Goal: Check status: Check status

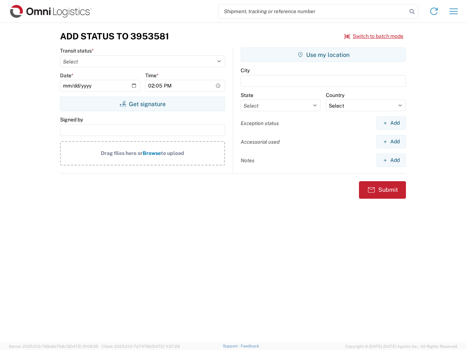
click at [313, 11] on input "search" at bounding box center [312, 11] width 189 height 14
click at [412, 12] on icon at bounding box center [412, 12] width 10 height 10
click at [434, 11] on icon at bounding box center [434, 11] width 12 height 12
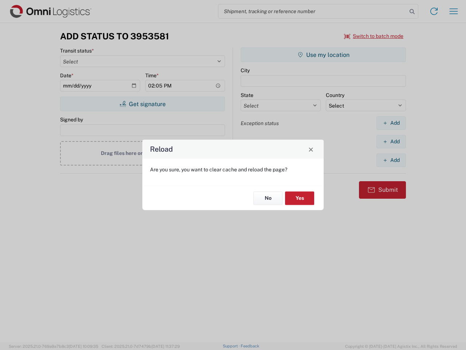
click at [374, 36] on div "Reload Are you sure, you want to clear cache and reload the page? No Yes" at bounding box center [233, 175] width 466 height 350
click at [142, 104] on div "Reload Are you sure, you want to clear cache and reload the page? No Yes" at bounding box center [233, 175] width 466 height 350
click at [323, 55] on div "Reload Are you sure, you want to clear cache and reload the page? No Yes" at bounding box center [233, 175] width 466 height 350
click at [391, 123] on div "Reload Are you sure, you want to clear cache and reload the page? No Yes" at bounding box center [233, 175] width 466 height 350
click at [391, 141] on div "Reload Are you sure, you want to clear cache and reload the page? No Yes" at bounding box center [233, 175] width 466 height 350
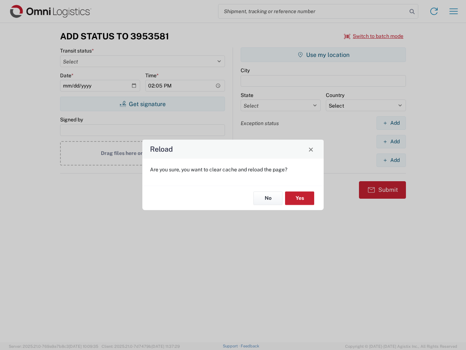
click at [391, 160] on div "Reload Are you sure, you want to clear cache and reload the page? No Yes" at bounding box center [233, 175] width 466 height 350
